Goal: Task Accomplishment & Management: Use online tool/utility

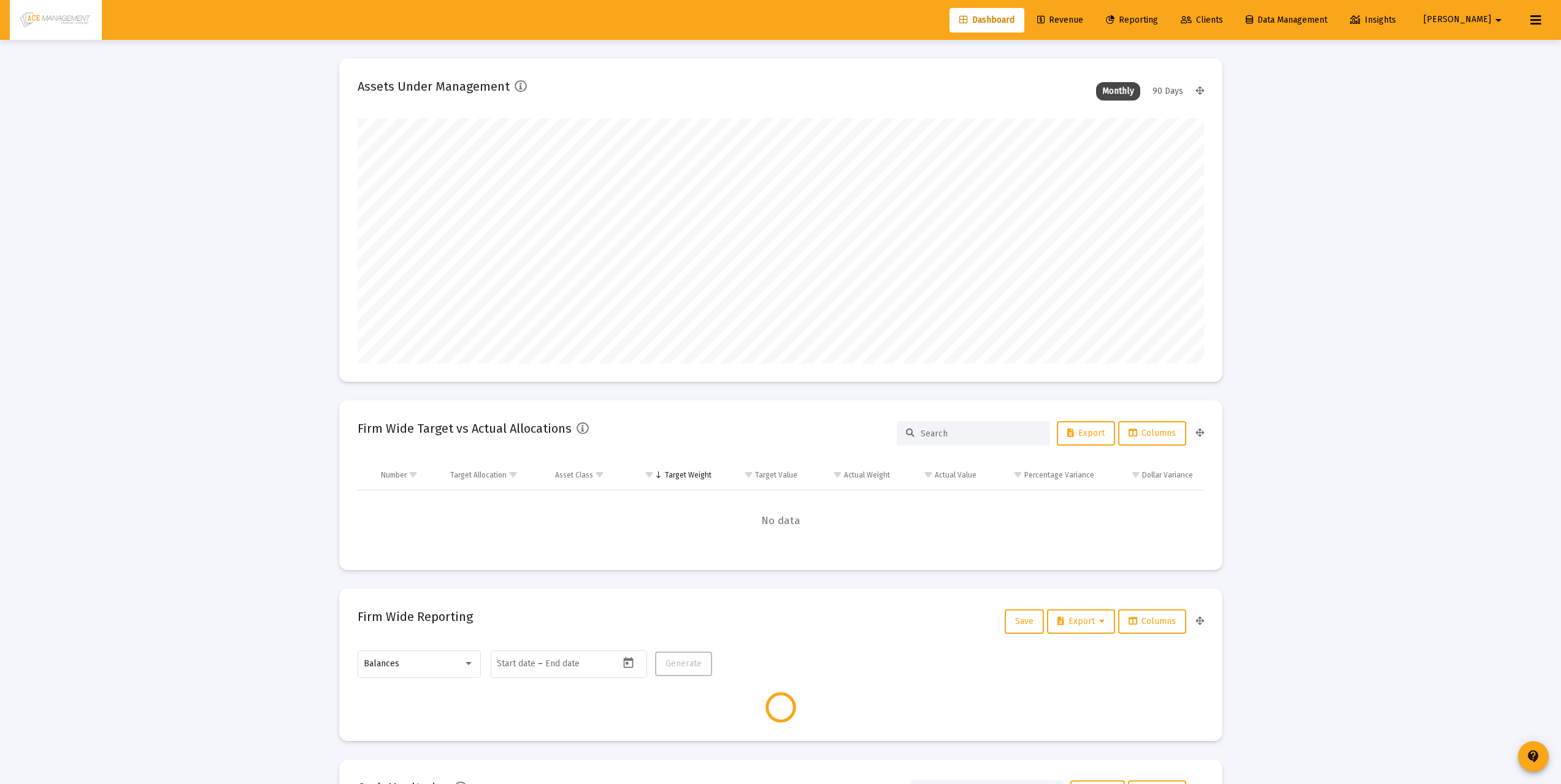
type input "[DATE]"
click at [1158, 24] on span "Reporting" at bounding box center [1132, 20] width 52 height 10
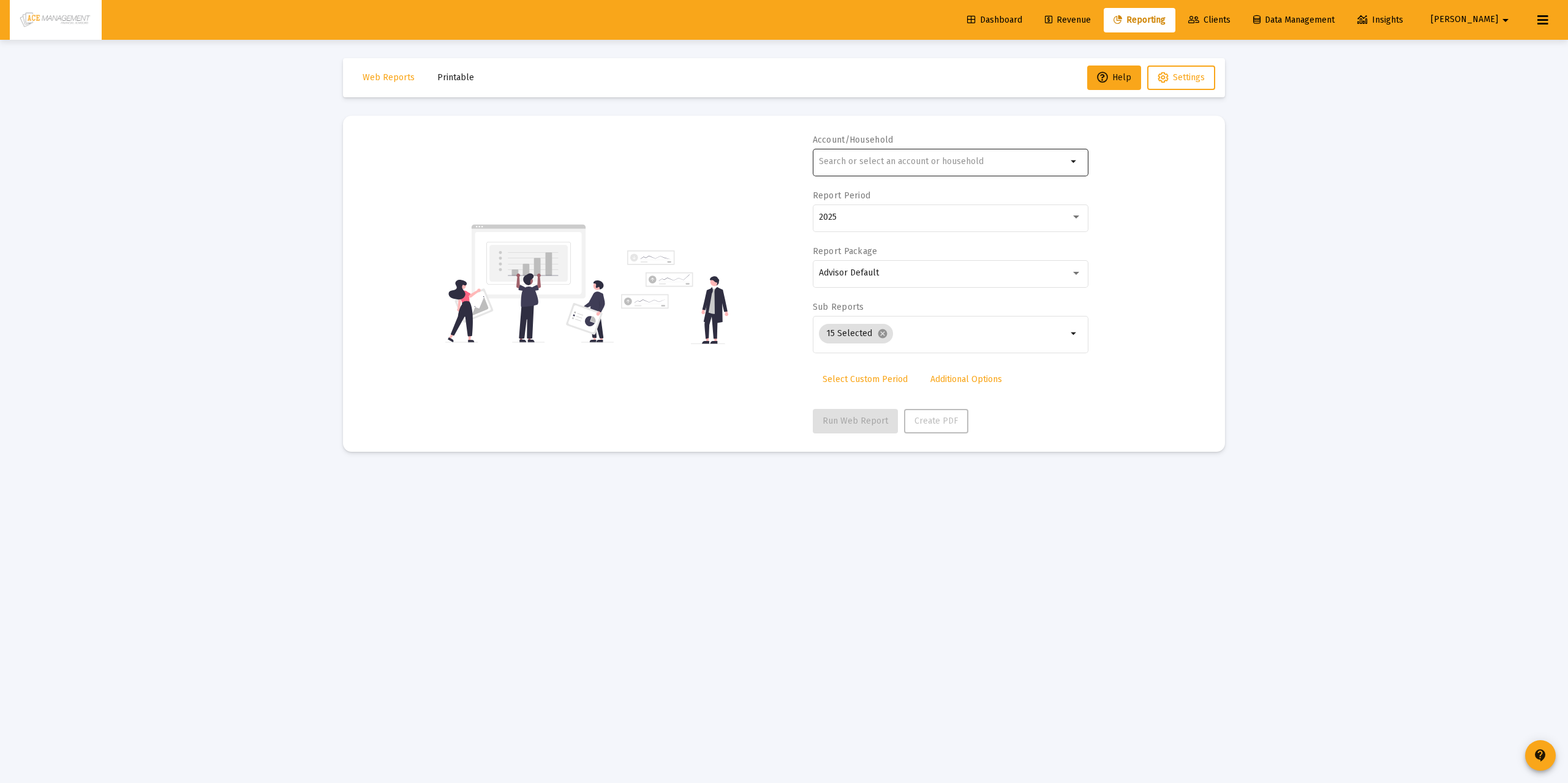
click at [907, 172] on div at bounding box center [943, 161] width 248 height 30
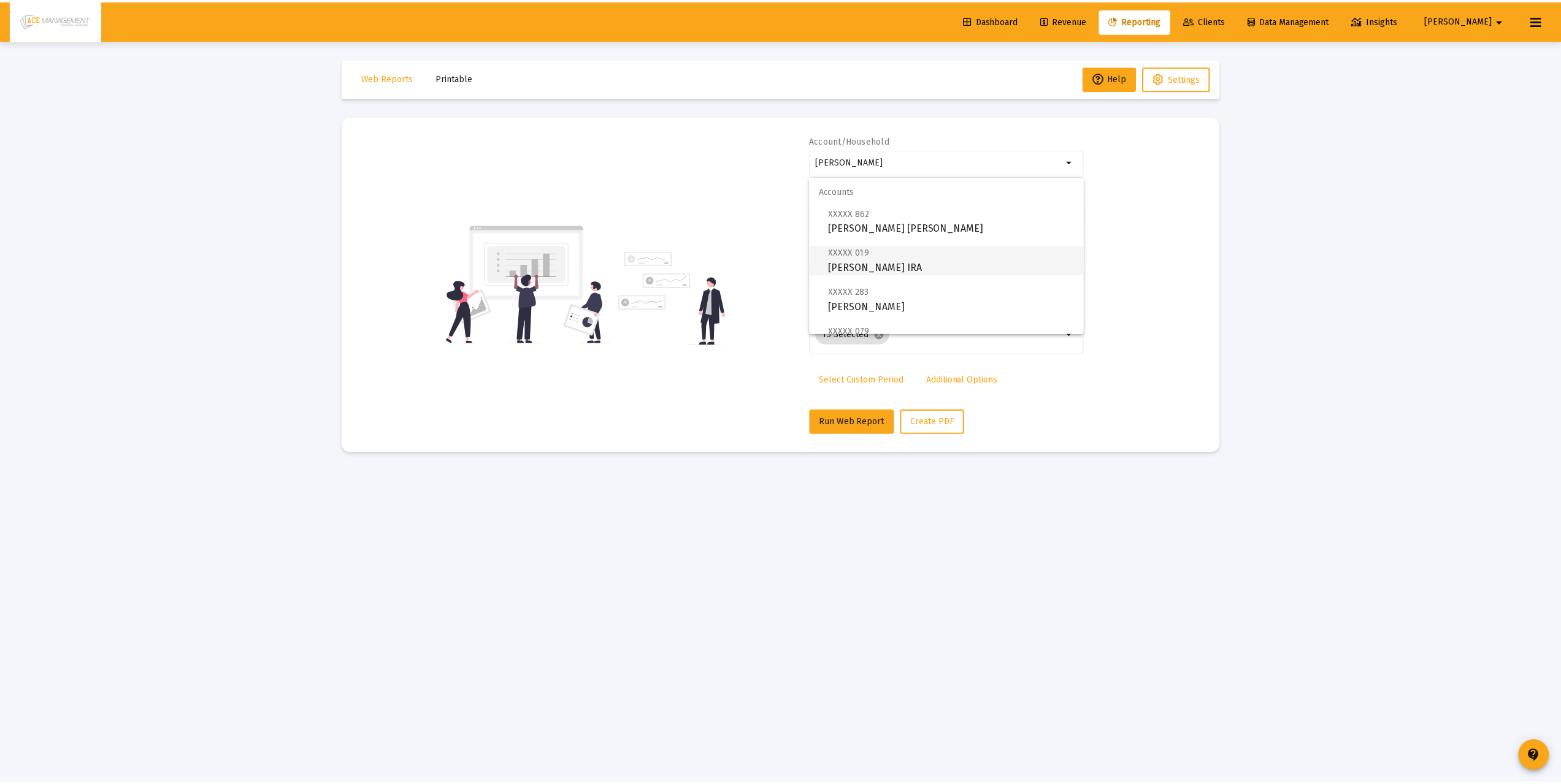
scroll to position [206, 0]
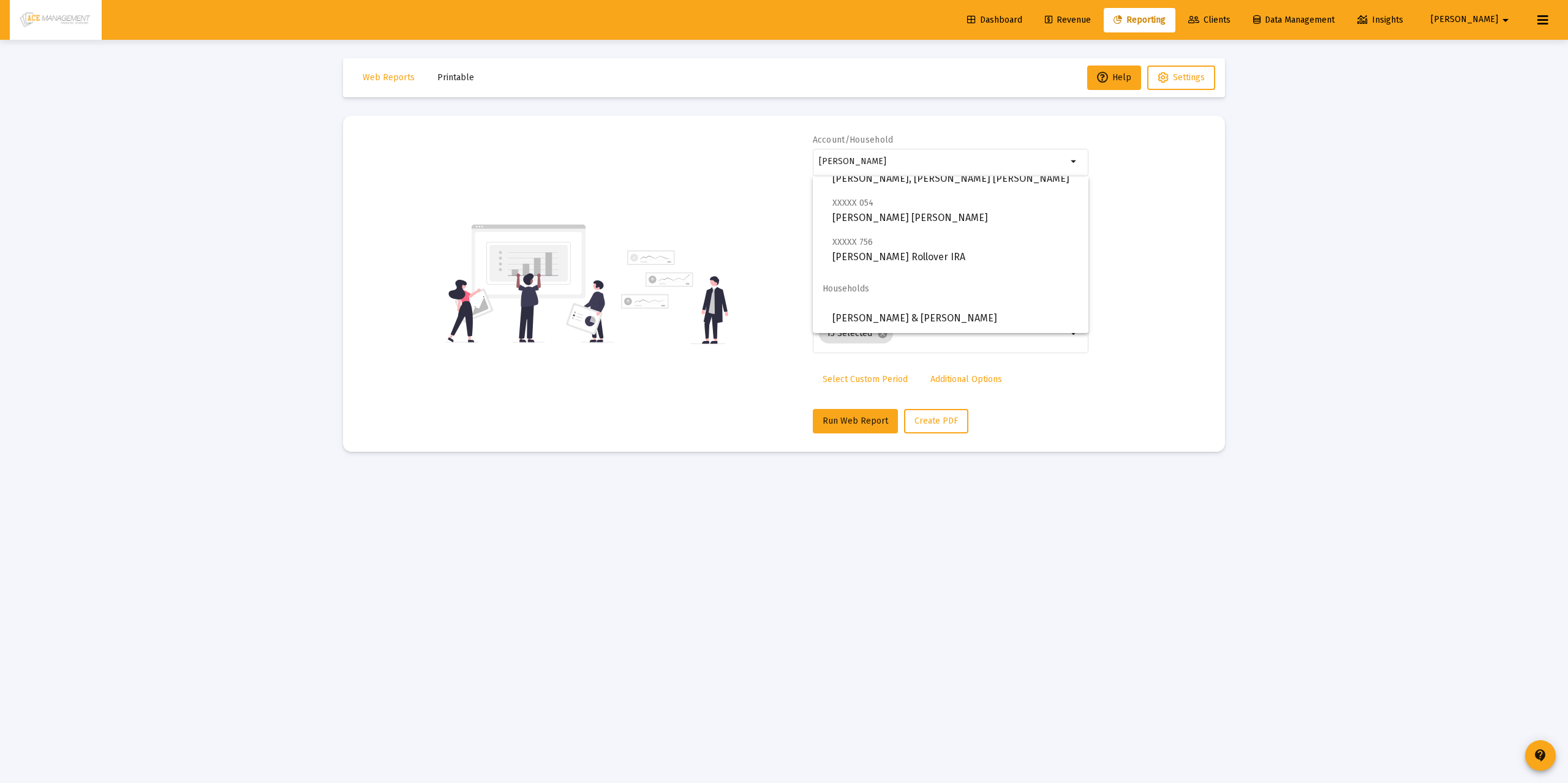
drag, startPoint x: 906, startPoint y: 268, endPoint x: 972, endPoint y: 513, distance: 253.7
click at [972, 513] on body "Dashboard Revenue Reporting Clients Data Management Insights Jeff arrow_drop_do…" at bounding box center [784, 391] width 1568 height 783
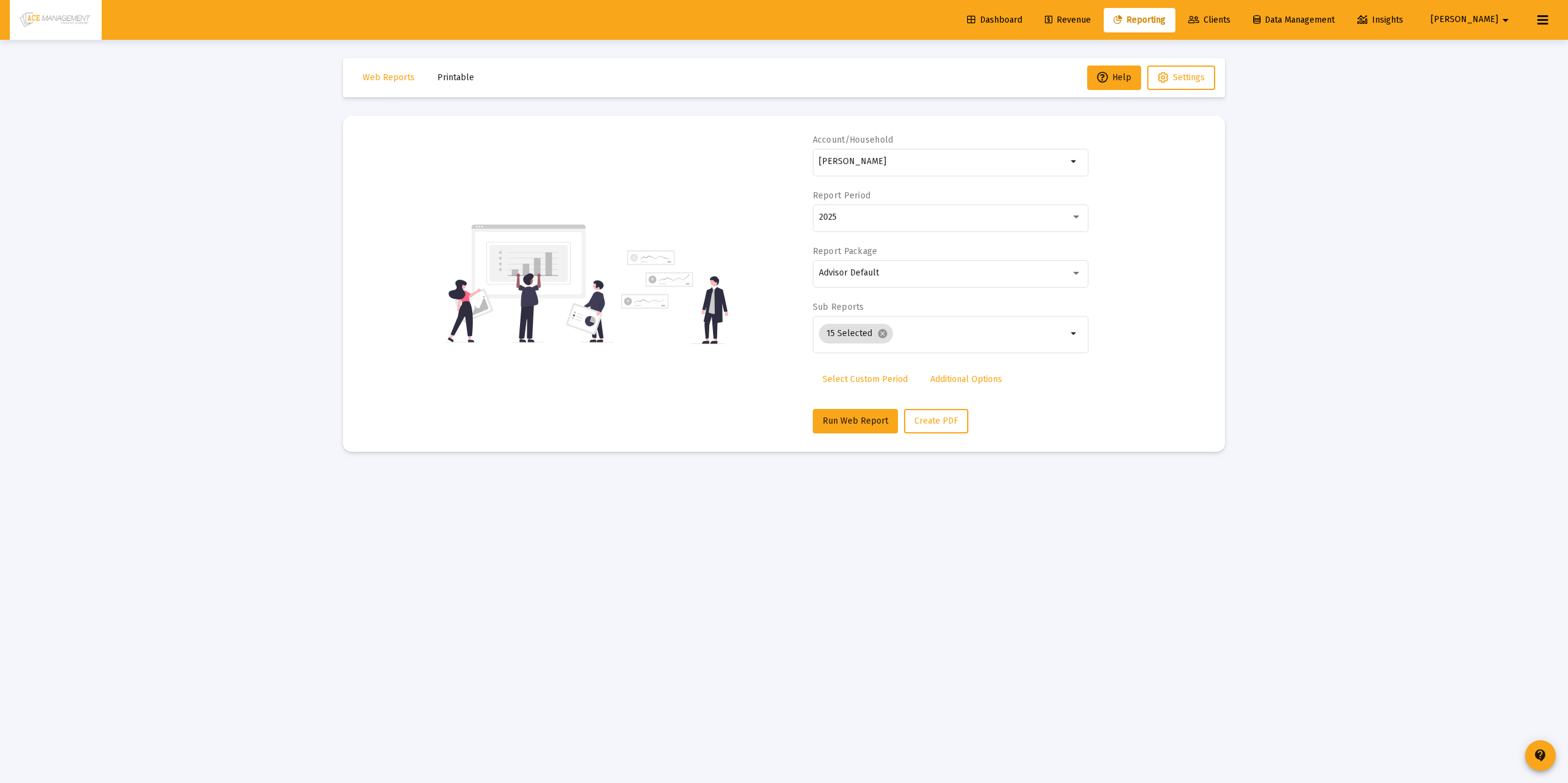
click at [1261, 298] on div "Loading... Web Reports Printable Help Settings Account/Household preston arrow_…" at bounding box center [784, 391] width 1568 height 783
click at [873, 156] on div "preston" at bounding box center [943, 161] width 248 height 30
click at [924, 300] on span "XXXXX 283 Preston, Bonnie IRA" at bounding box center [955, 298] width 246 height 30
type input "Preston, Bonnie IRA"
click at [857, 436] on mat-card "Account/Household Preston, Bonnie IRA arrow_drop_down Report Period 2025 Report…" at bounding box center [784, 284] width 882 height 336
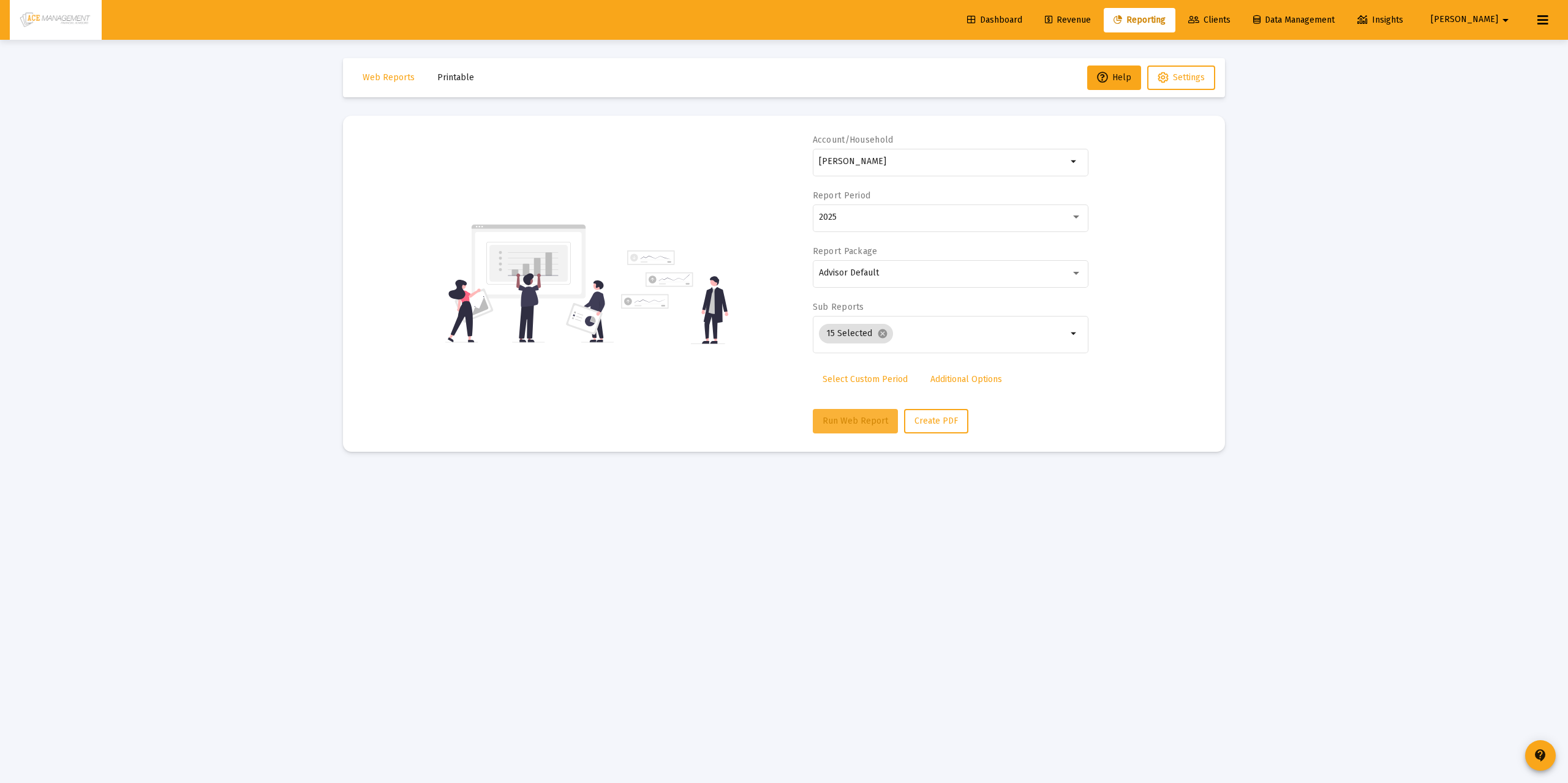
click at [838, 424] on span "Run Web Report" at bounding box center [855, 421] width 66 height 10
select select "View all"
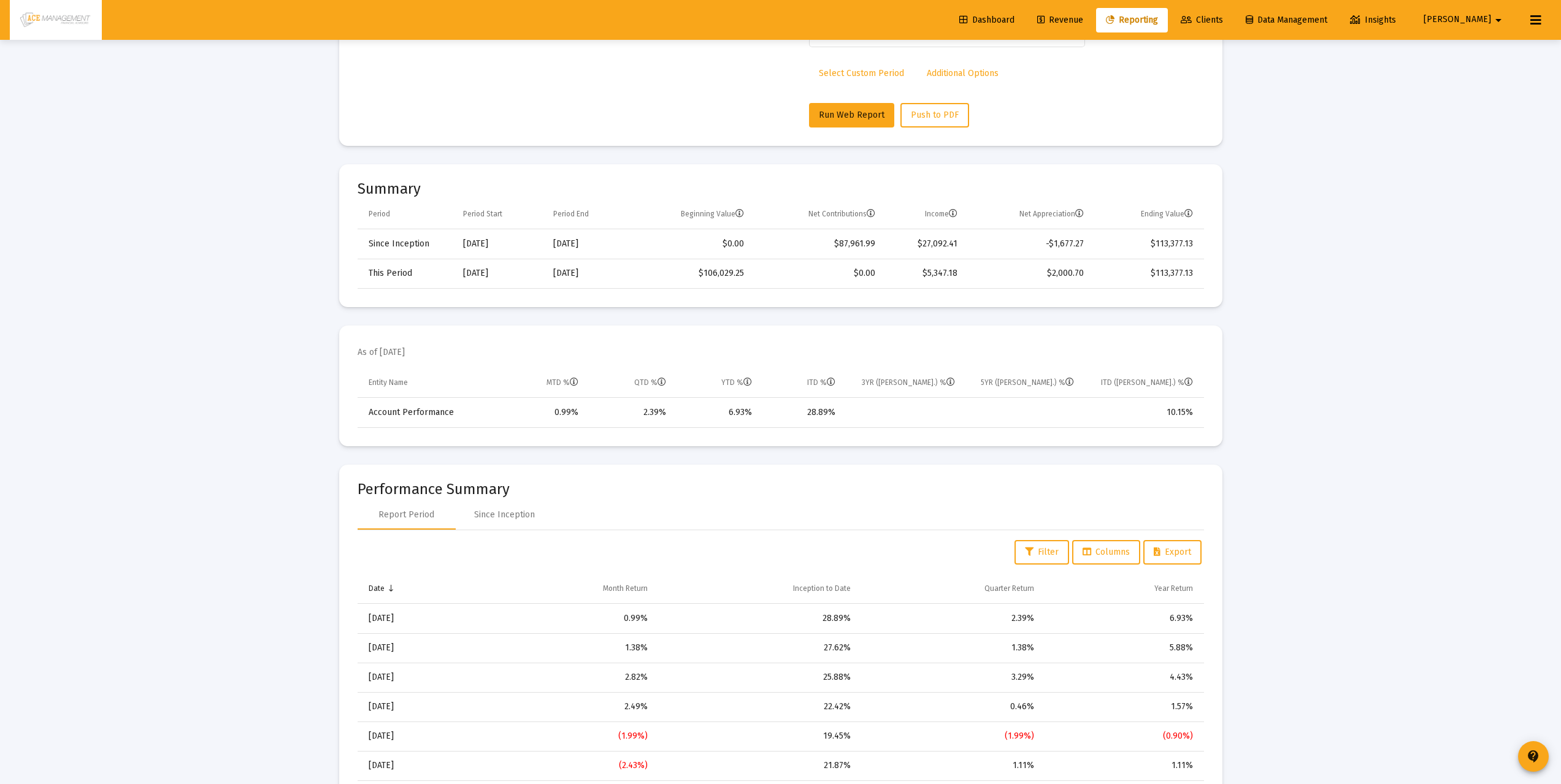
scroll to position [0, 0]
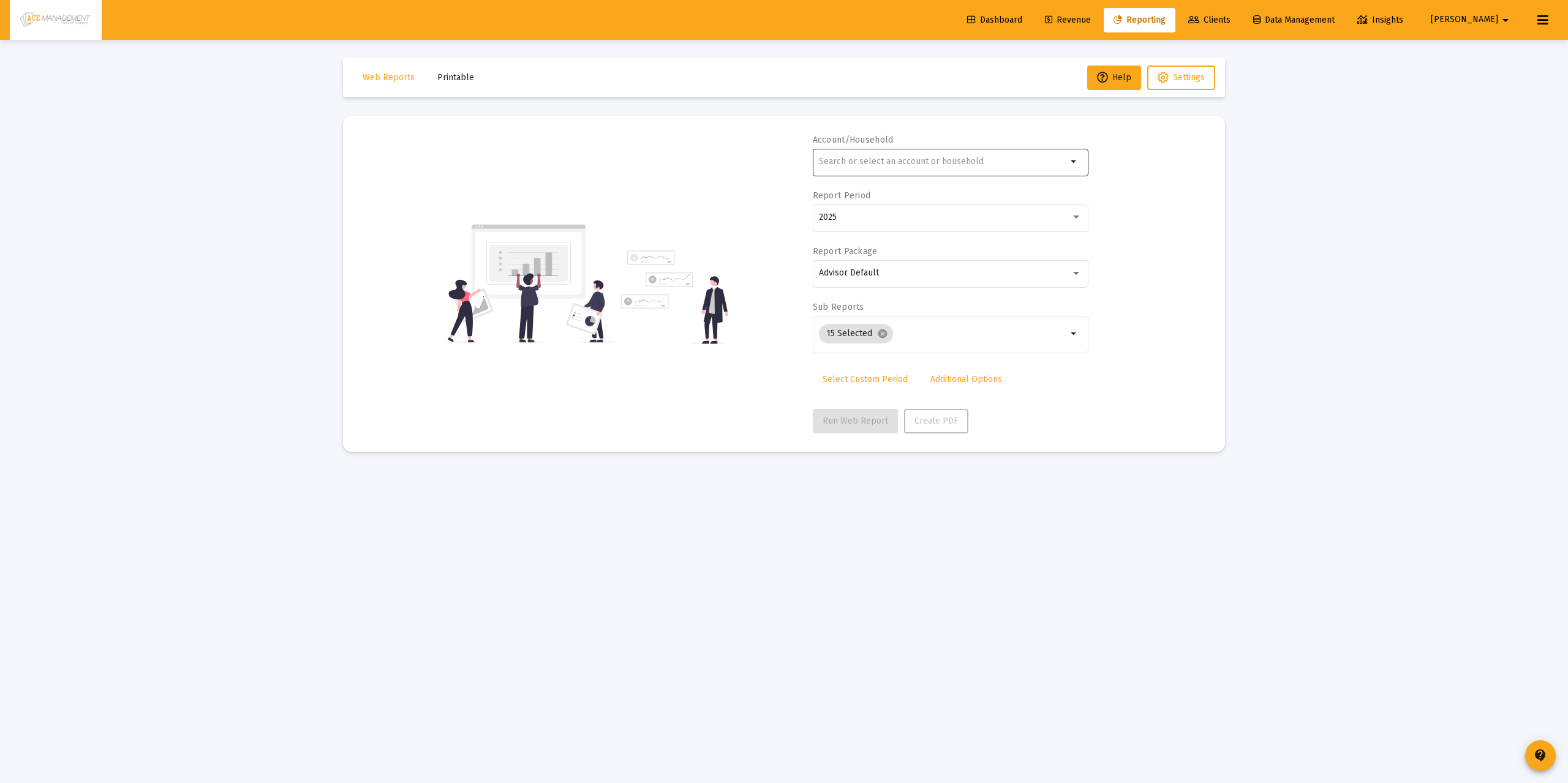
click at [895, 171] on div at bounding box center [943, 161] width 248 height 30
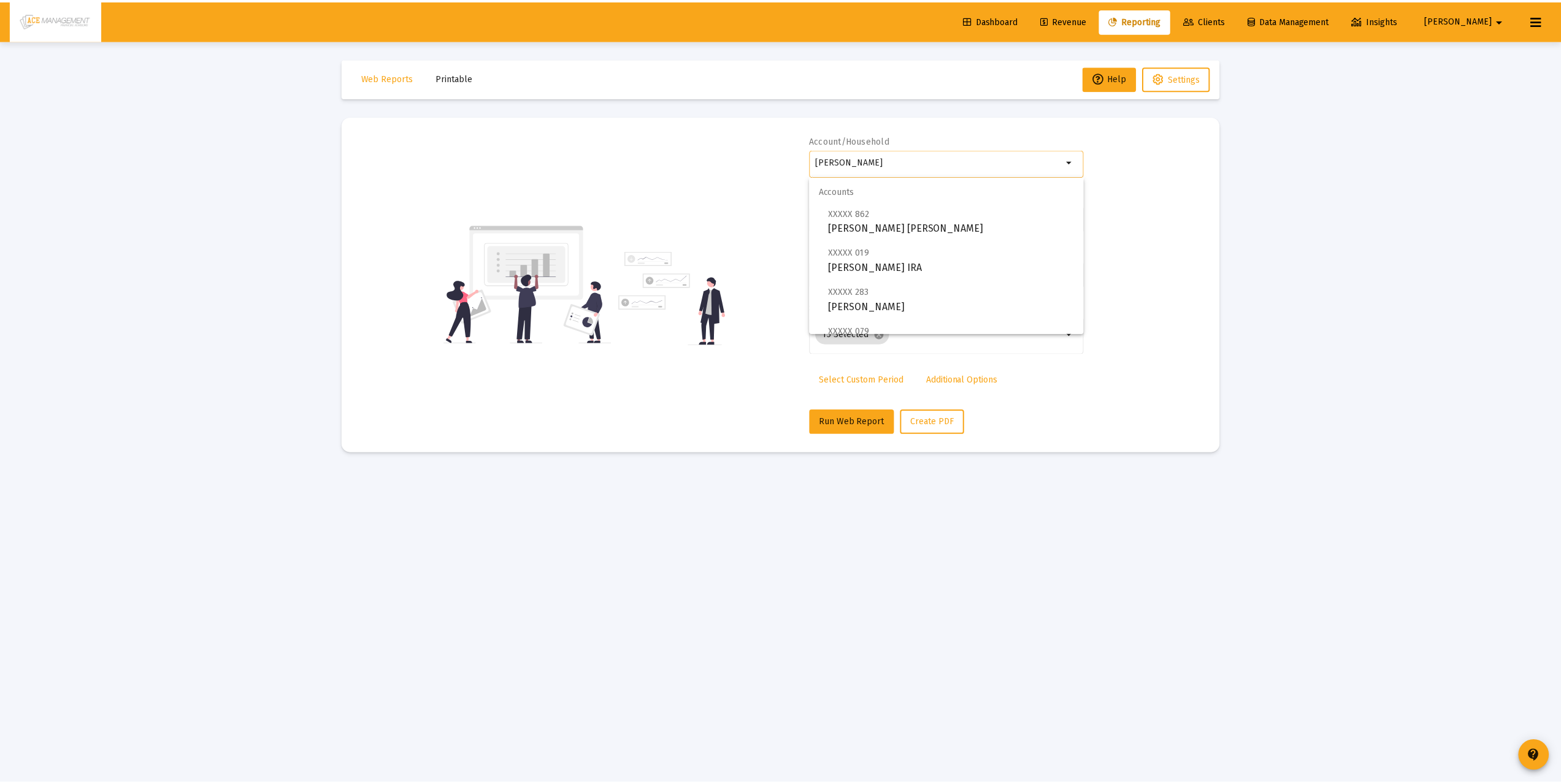
scroll to position [61, 0]
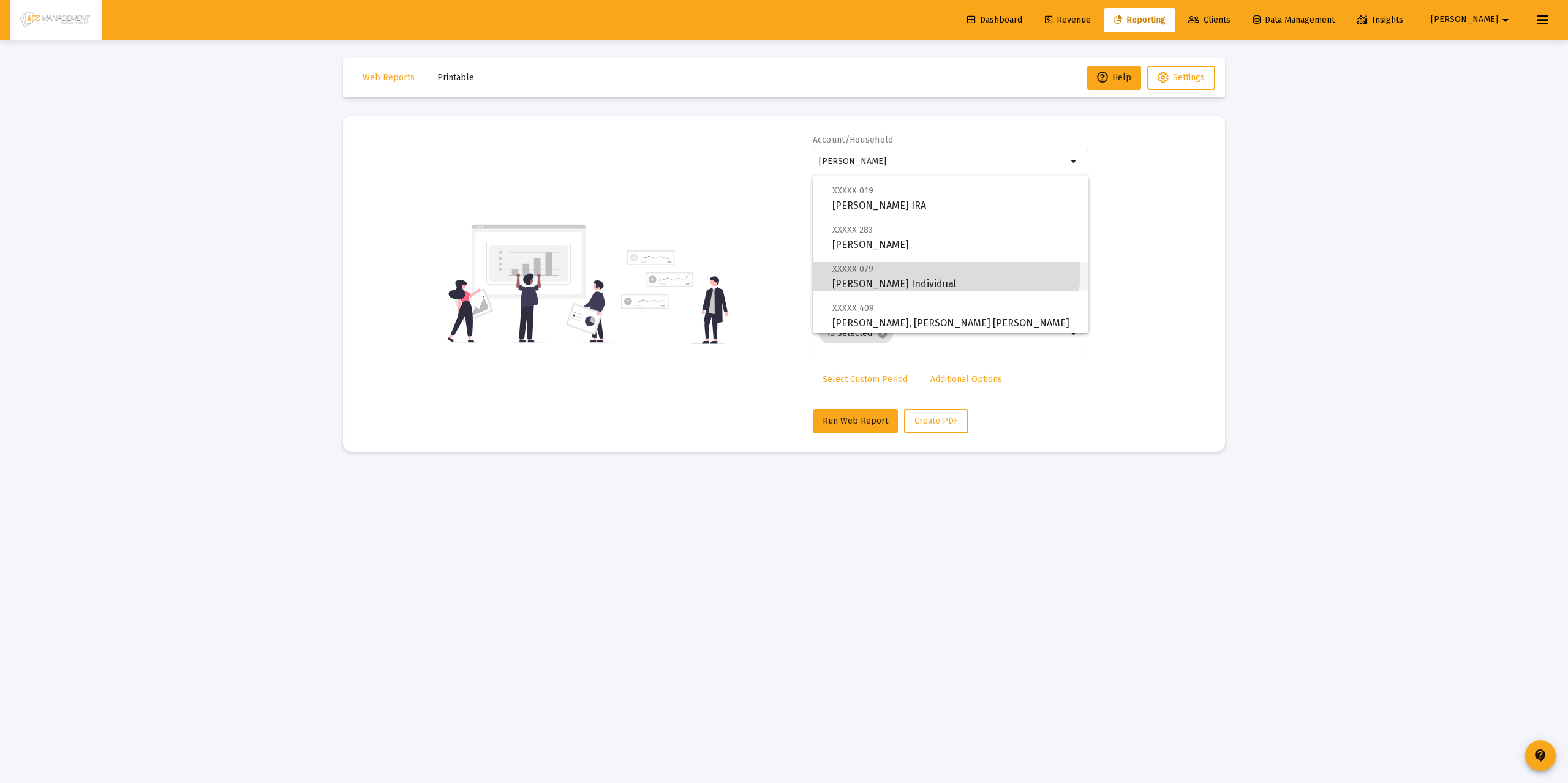
click at [877, 267] on span "XXXXX 079 Preston, Philip Individual" at bounding box center [955, 276] width 246 height 30
type input "[PERSON_NAME] Individual"
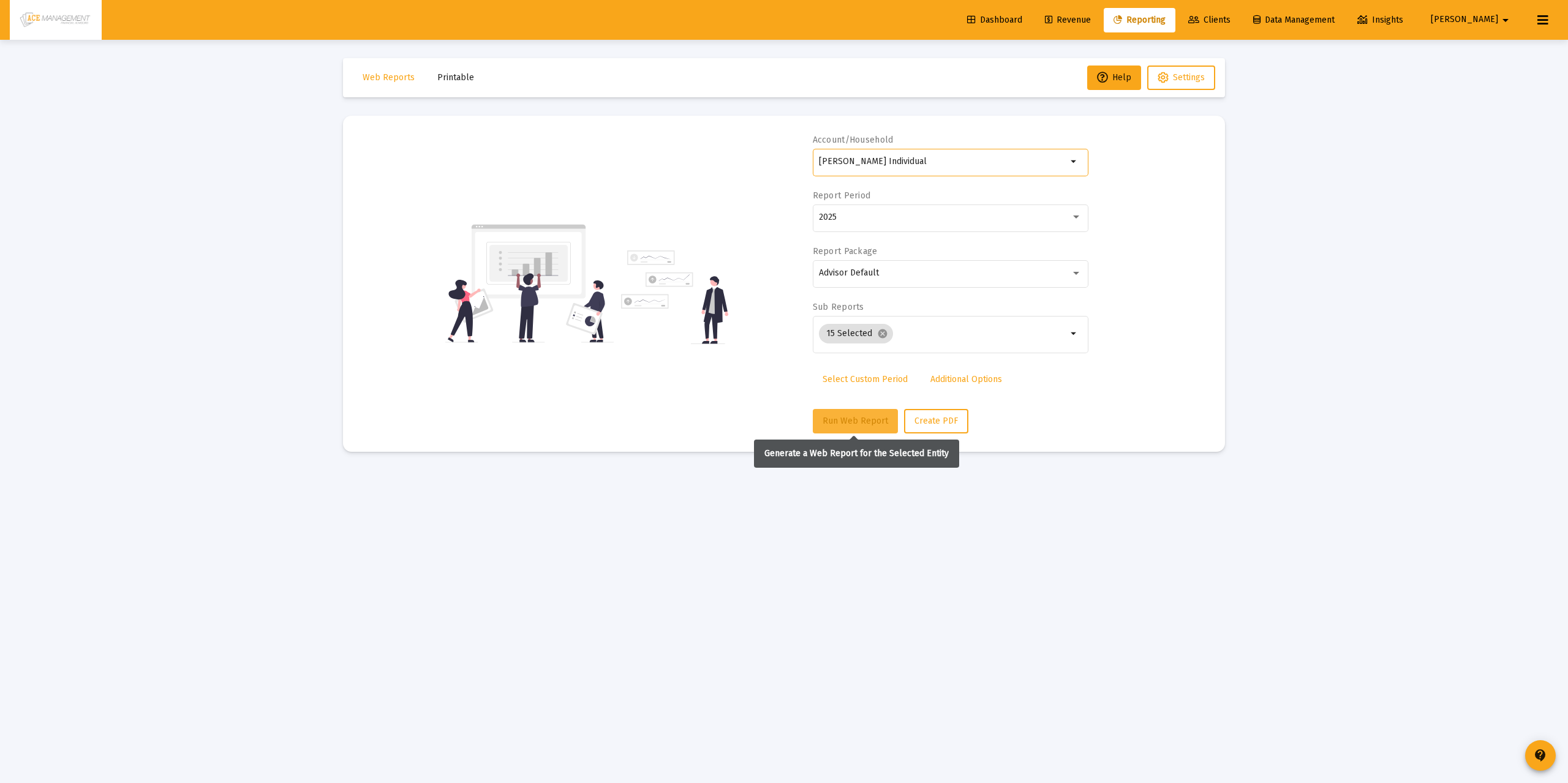
click at [846, 419] on span "Run Web Report" at bounding box center [855, 421] width 66 height 10
select select "View all"
